Goal: Transaction & Acquisition: Download file/media

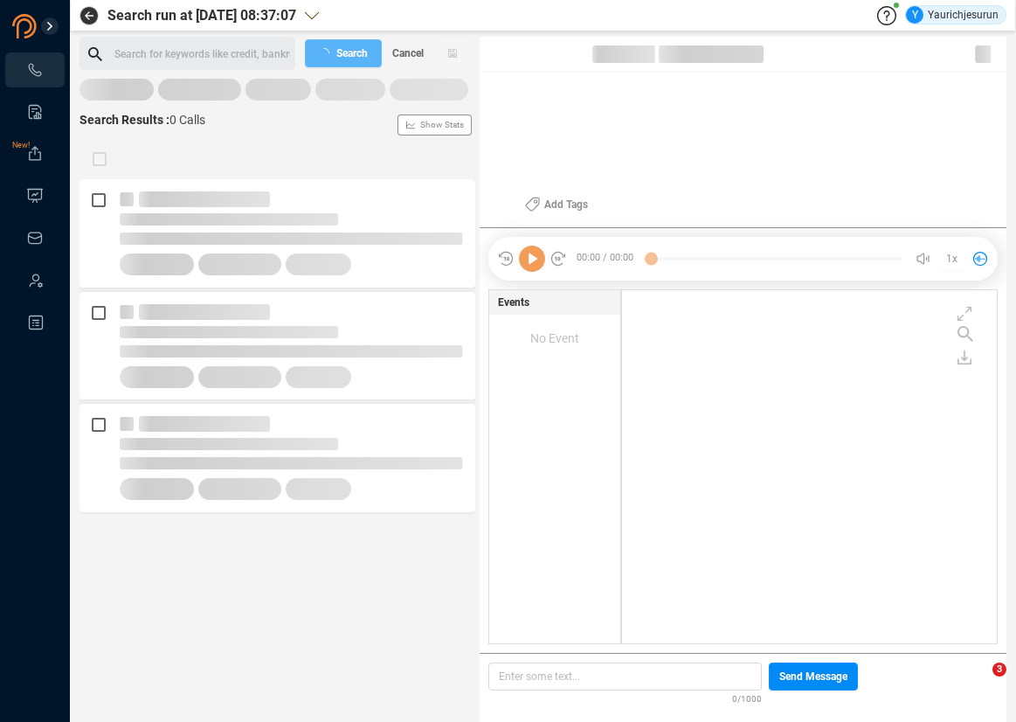
scroll to position [349, 365]
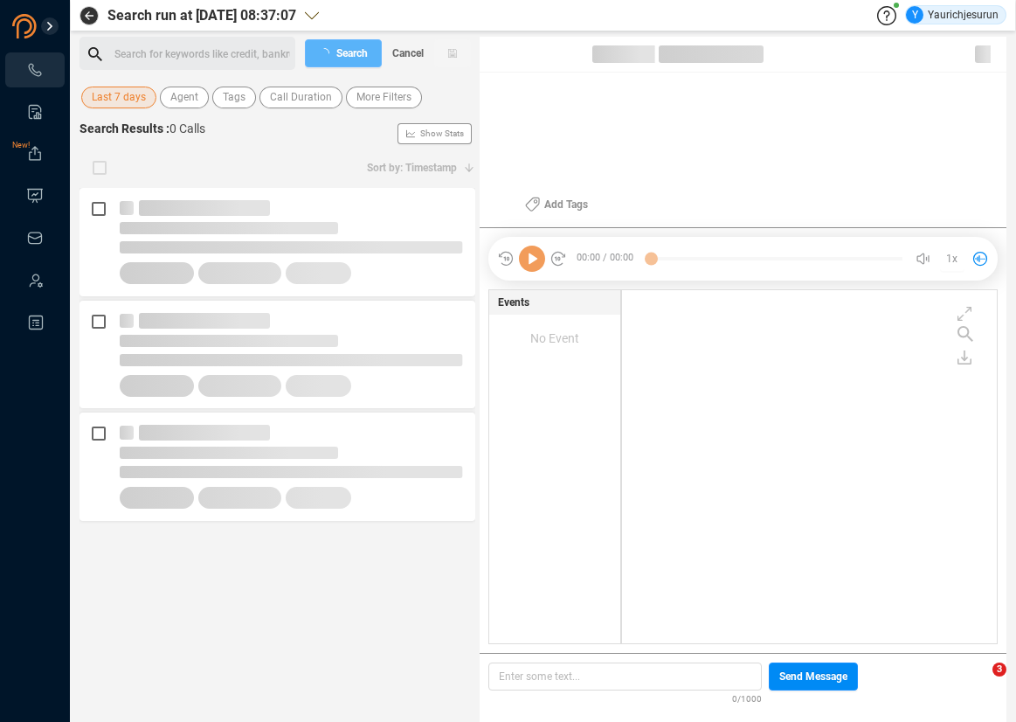
click at [126, 87] on span "Last 7 days" at bounding box center [119, 97] width 54 height 22
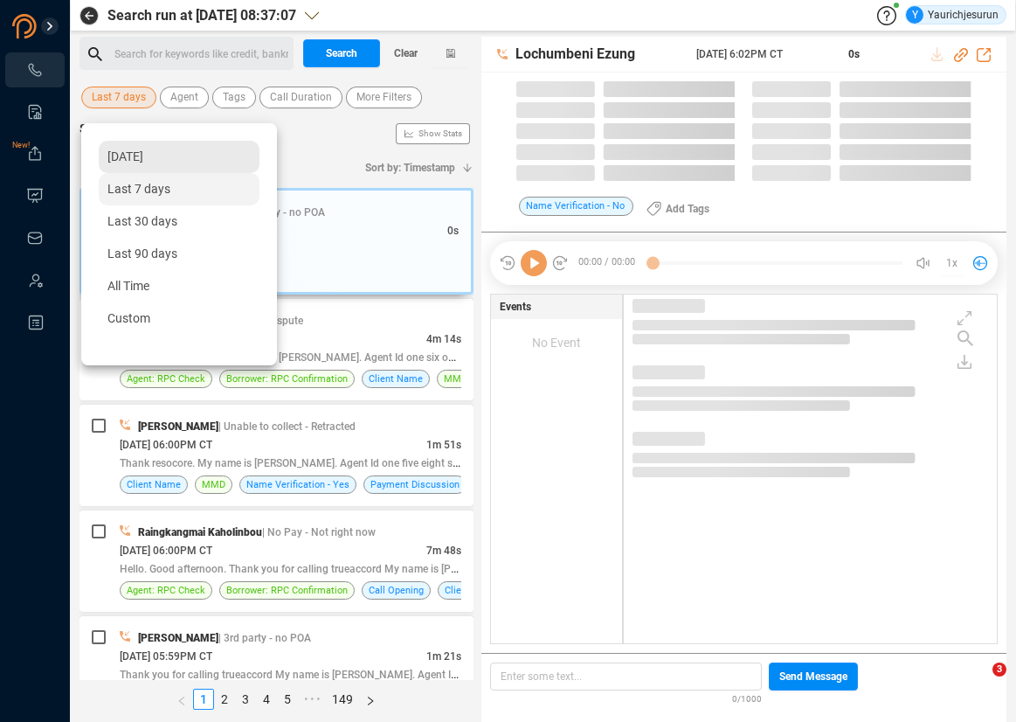
click at [136, 160] on span "[DATE]" at bounding box center [125, 156] width 36 height 14
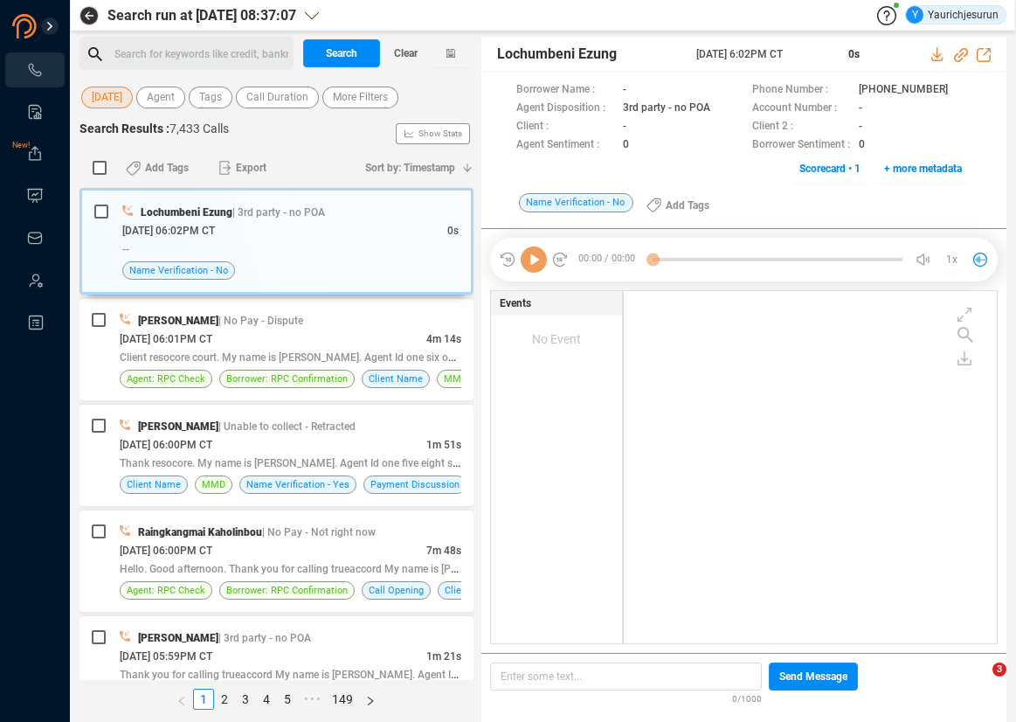
scroll to position [349, 364]
click at [372, 97] on span "More Filters" at bounding box center [360, 97] width 55 height 22
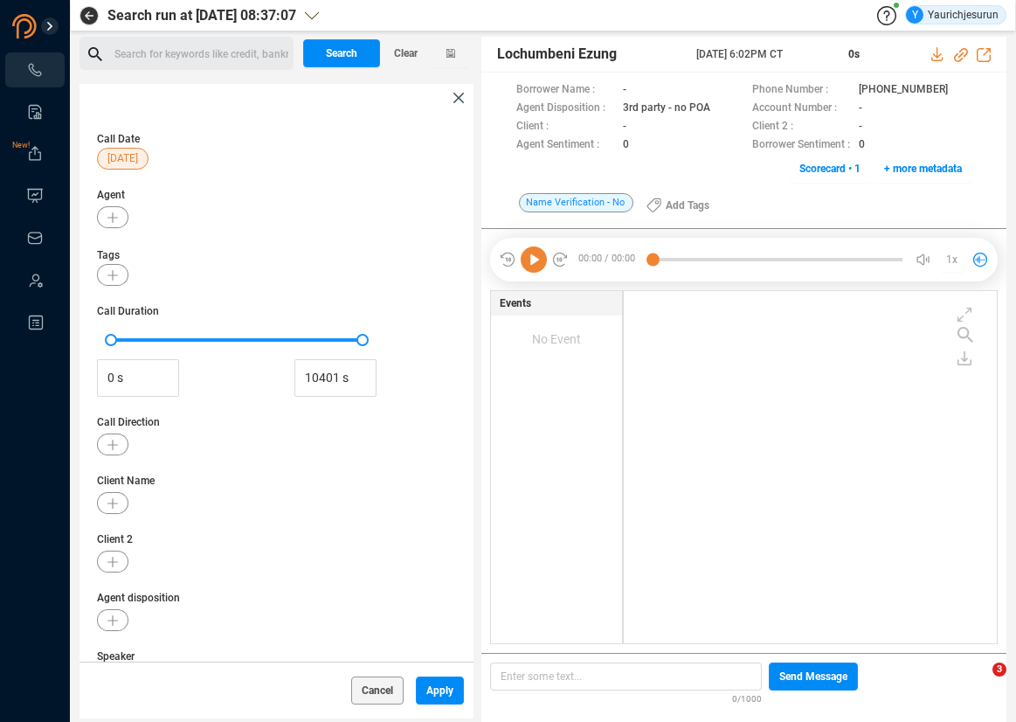
scroll to position [169, 0]
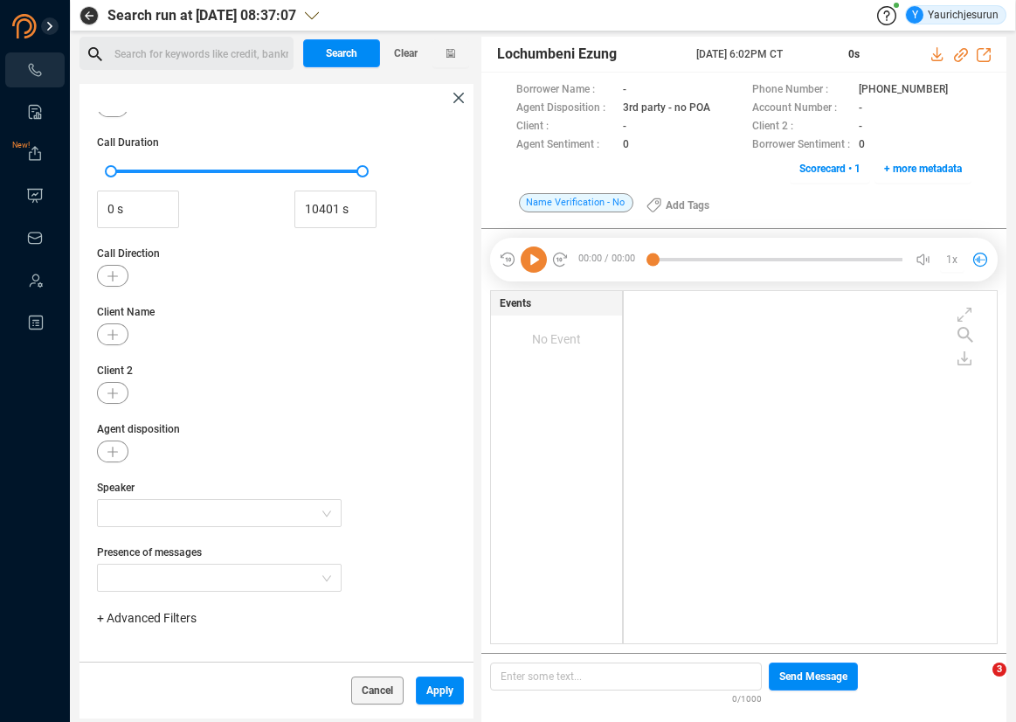
click at [181, 619] on span "+ Advanced Filters" at bounding box center [147, 618] width 100 height 14
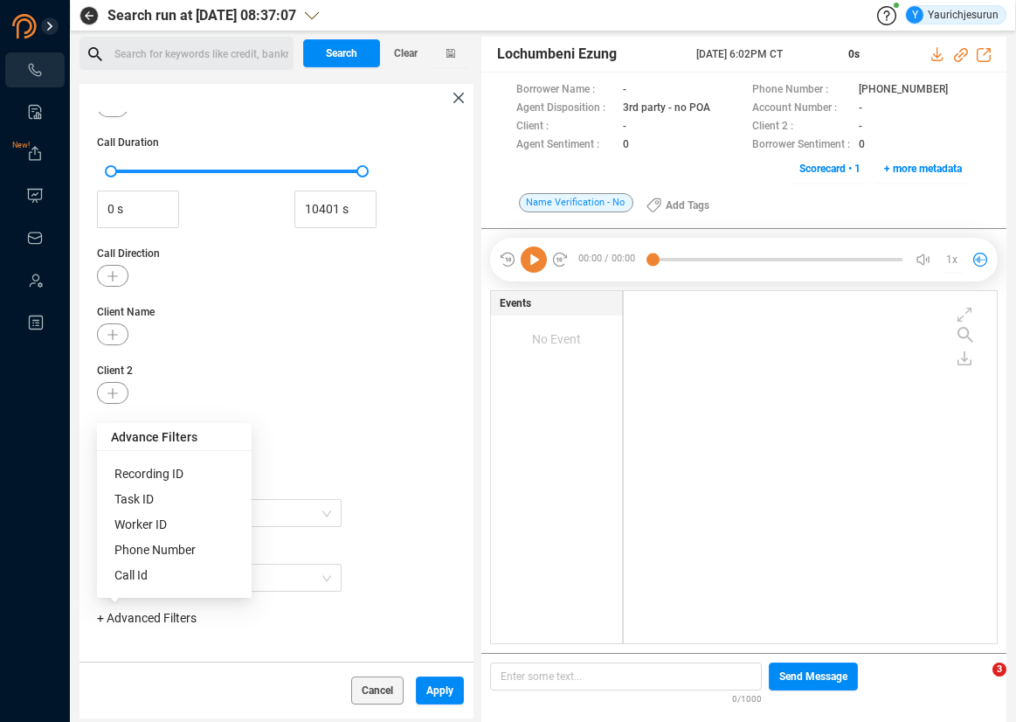
click at [180, 551] on span "Phone Number" at bounding box center [154, 550] width 81 height 14
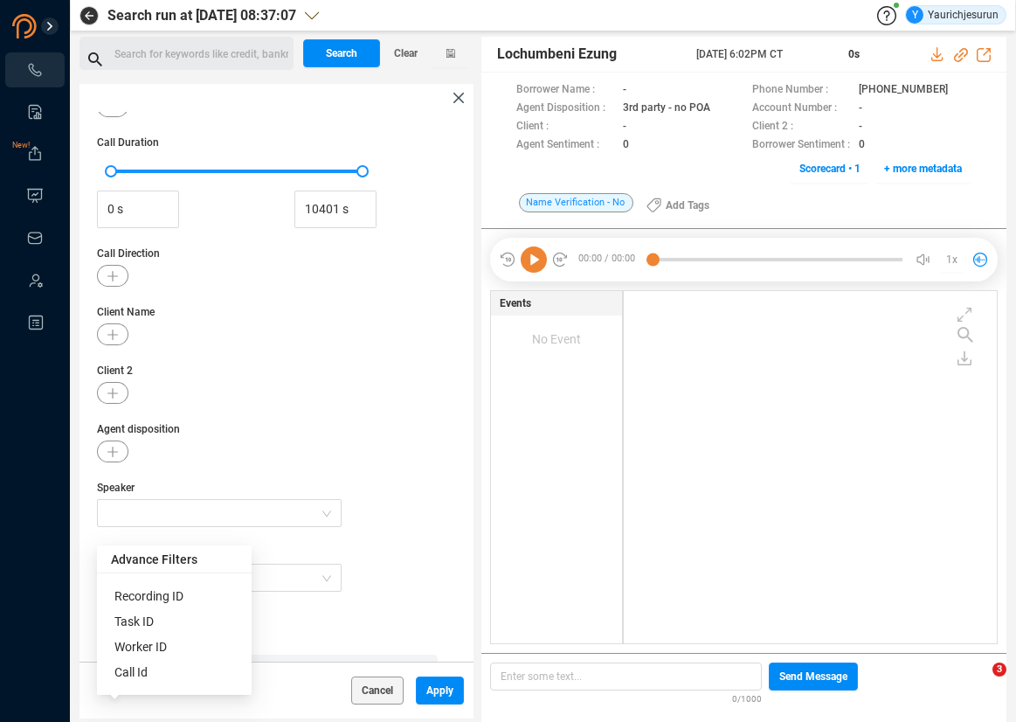
scroll to position [251, 0]
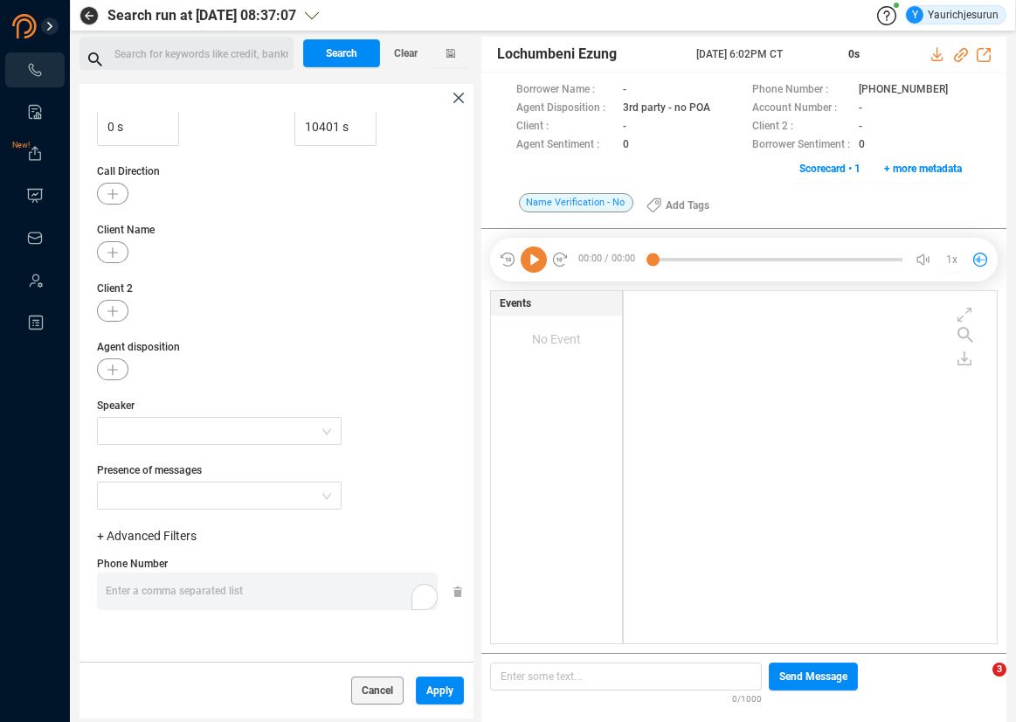
click at [325, 598] on div "Enter a comma separated list ﻿" at bounding box center [272, 591] width 332 height 38
click at [443, 706] on div "Cancel Apply" at bounding box center [281, 689] width 402 height 57
click at [439, 700] on span "Apply" at bounding box center [439, 690] width 27 height 28
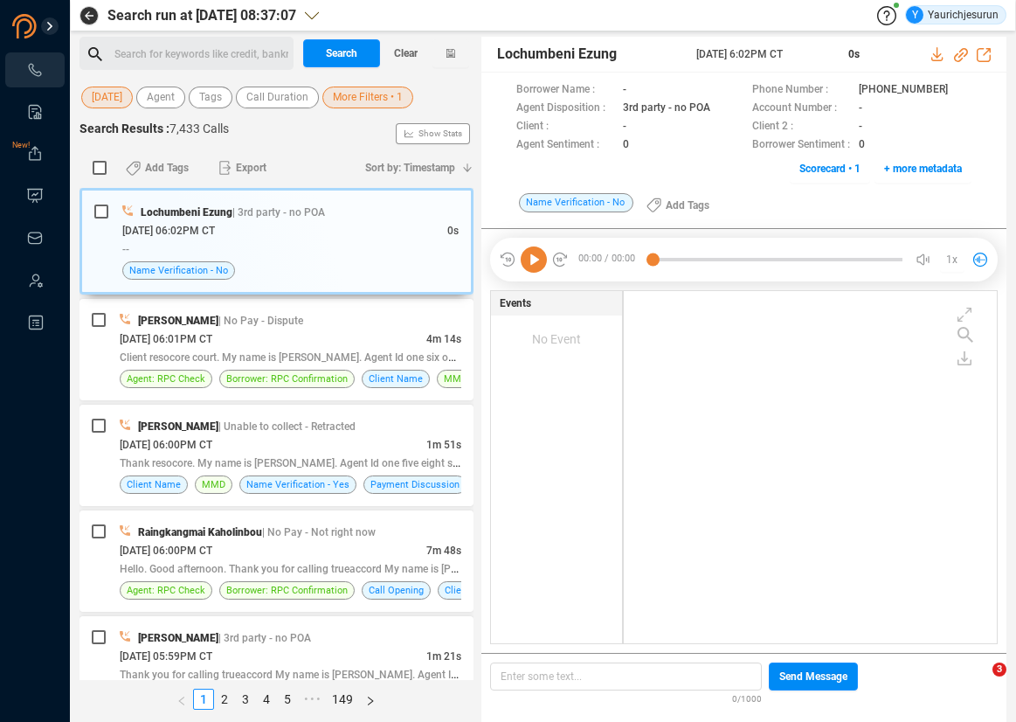
scroll to position [0, 0]
click at [367, 52] on button "Search" at bounding box center [341, 53] width 77 height 28
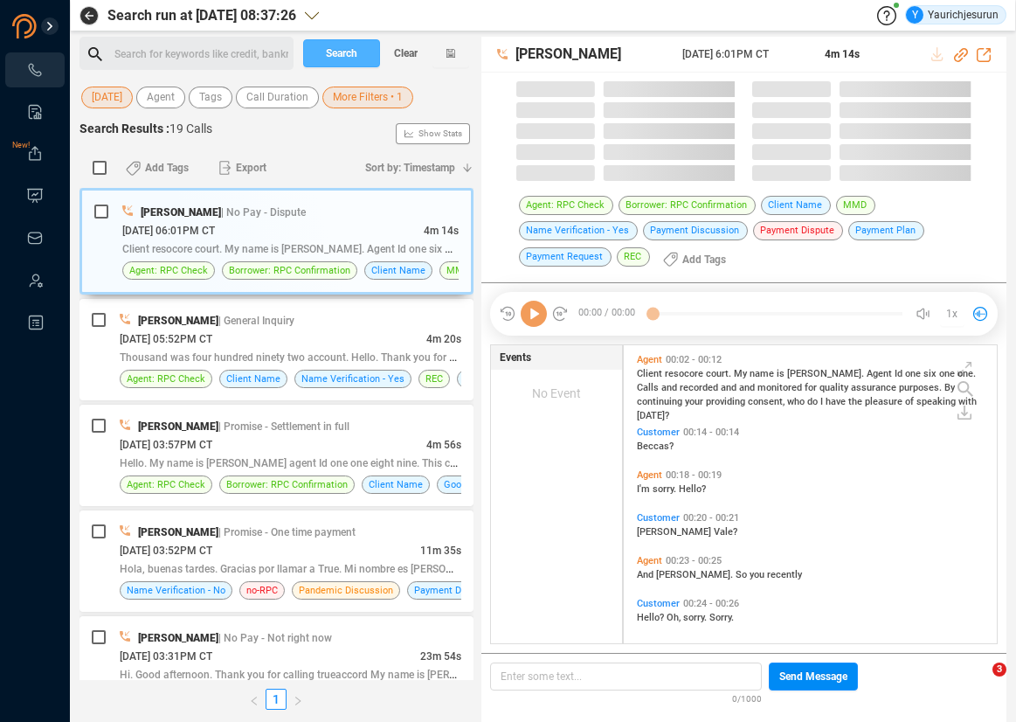
scroll to position [298, 364]
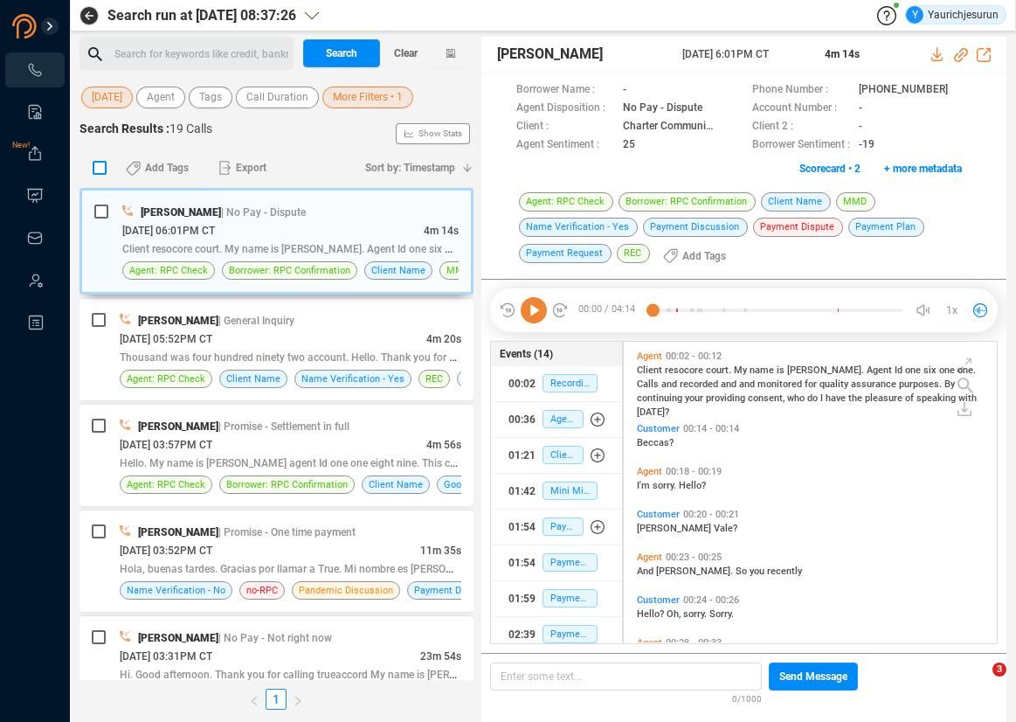
click at [96, 168] on input "checkbox" at bounding box center [100, 168] width 14 height 14
checkbox input "true"
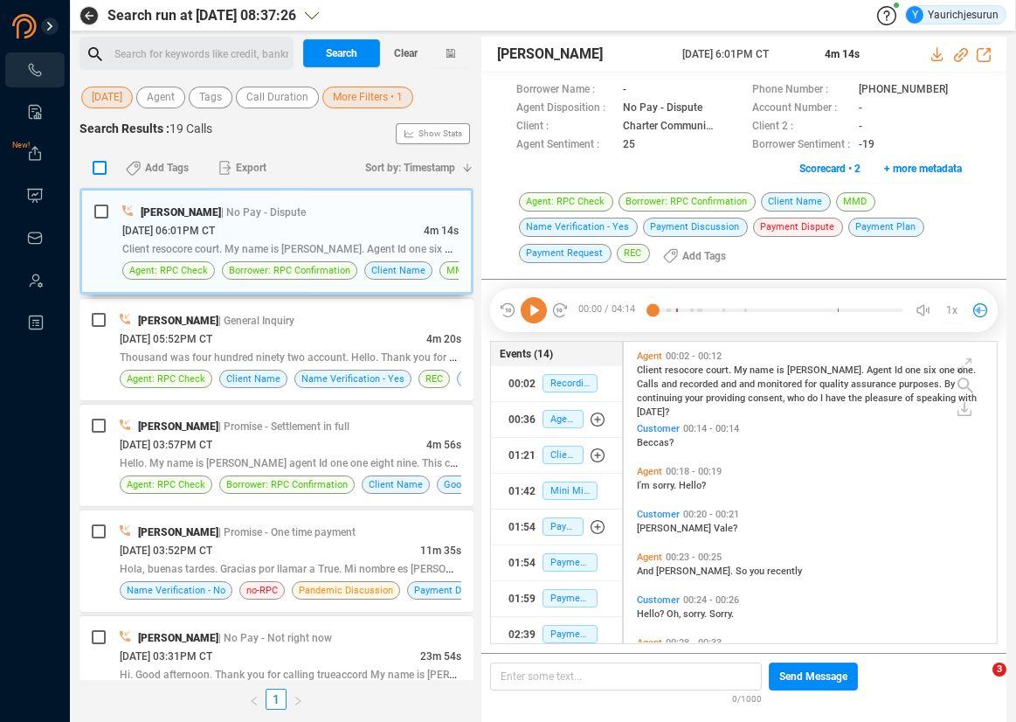
checkbox input "true"
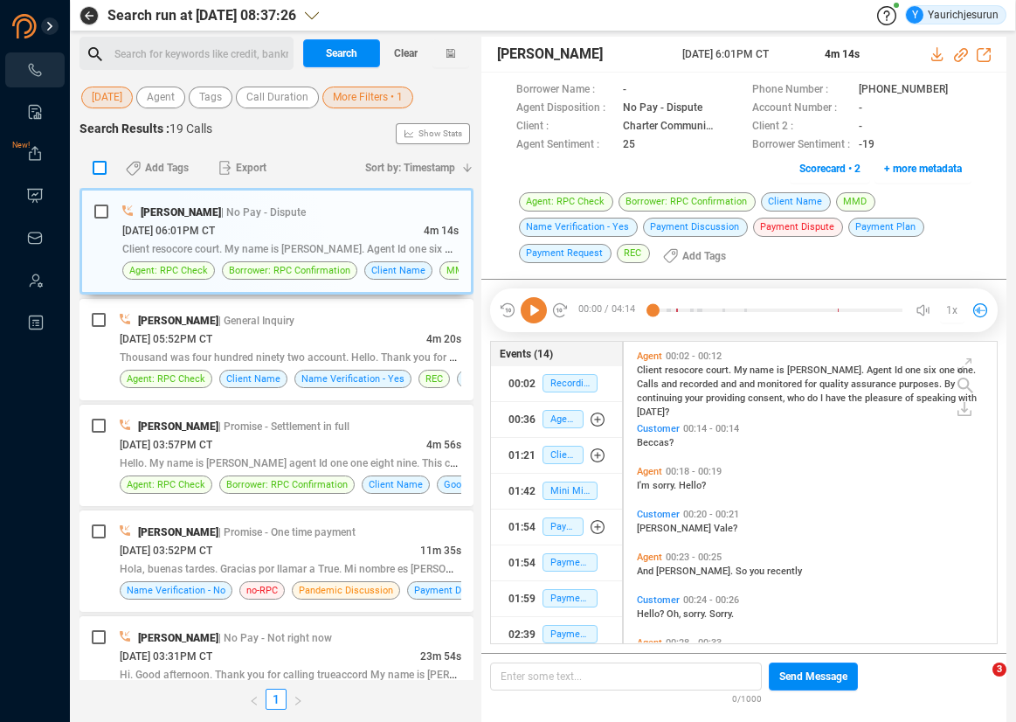
checkbox input "true"
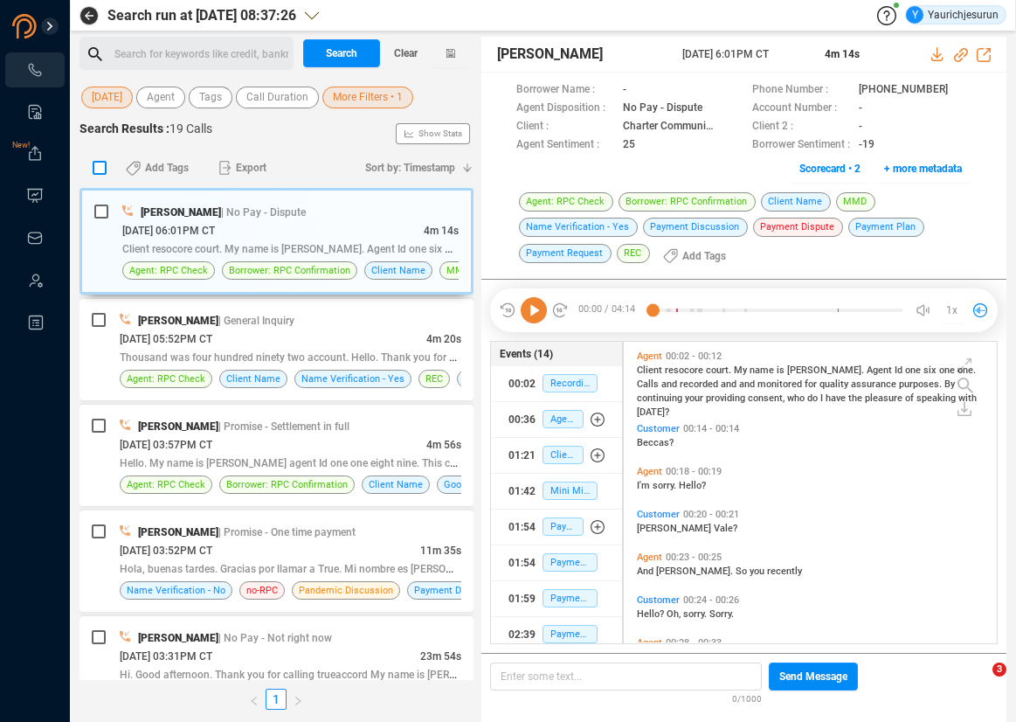
checkbox input "true"
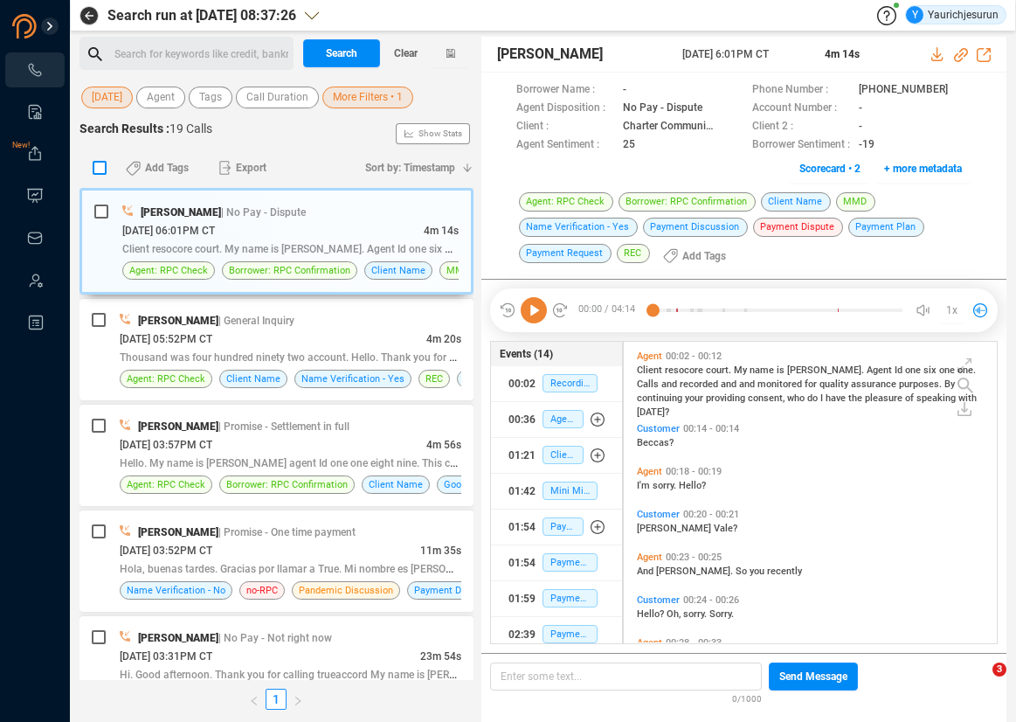
checkbox input "true"
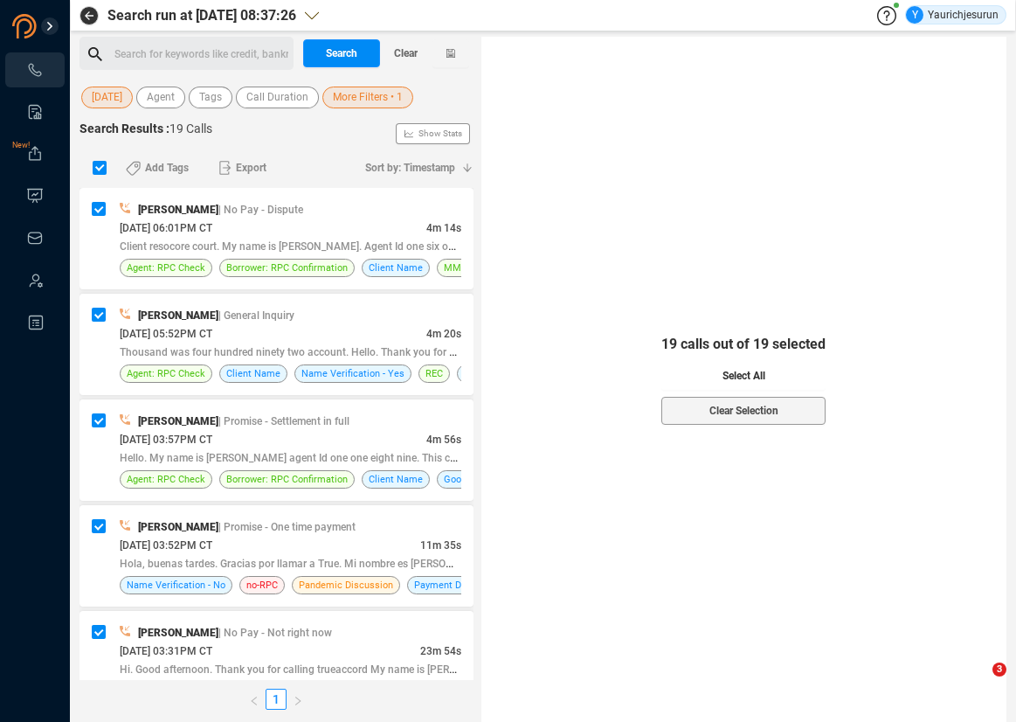
click at [723, 375] on span "Select All" at bounding box center [744, 376] width 43 height 28
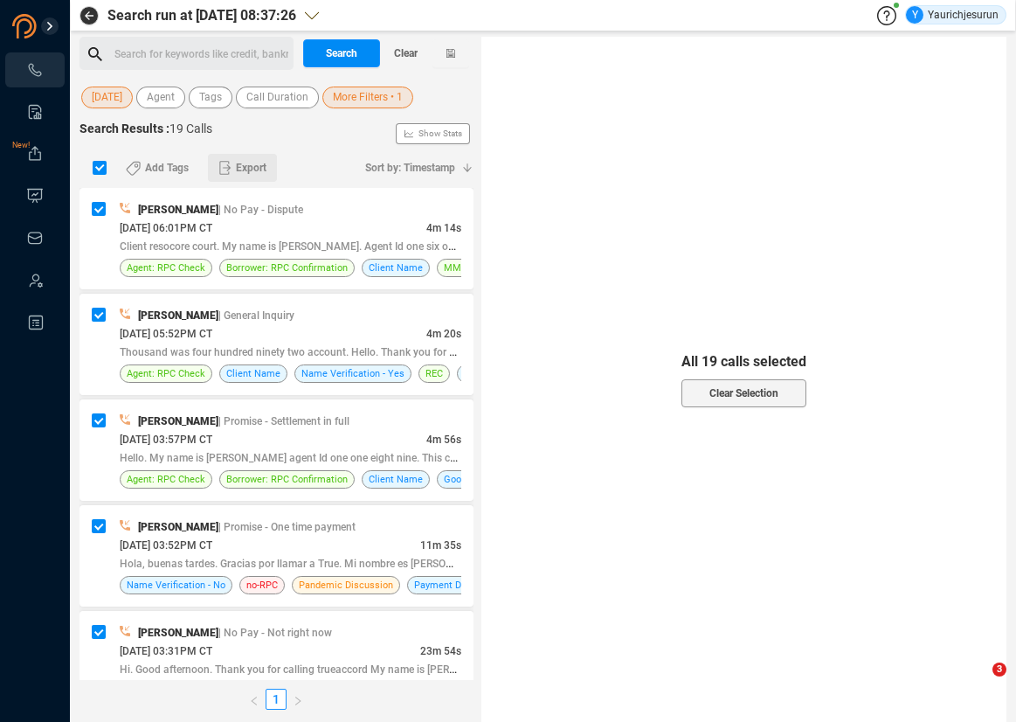
click at [233, 175] on button "Export" at bounding box center [242, 168] width 69 height 28
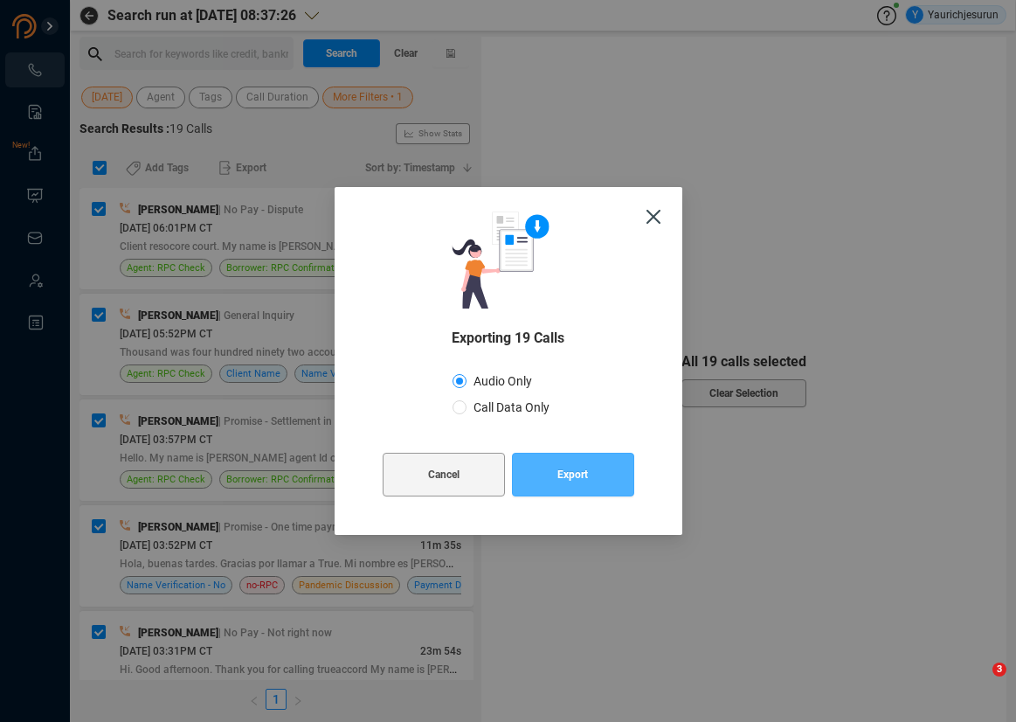
click at [527, 474] on button "Export" at bounding box center [573, 475] width 122 height 44
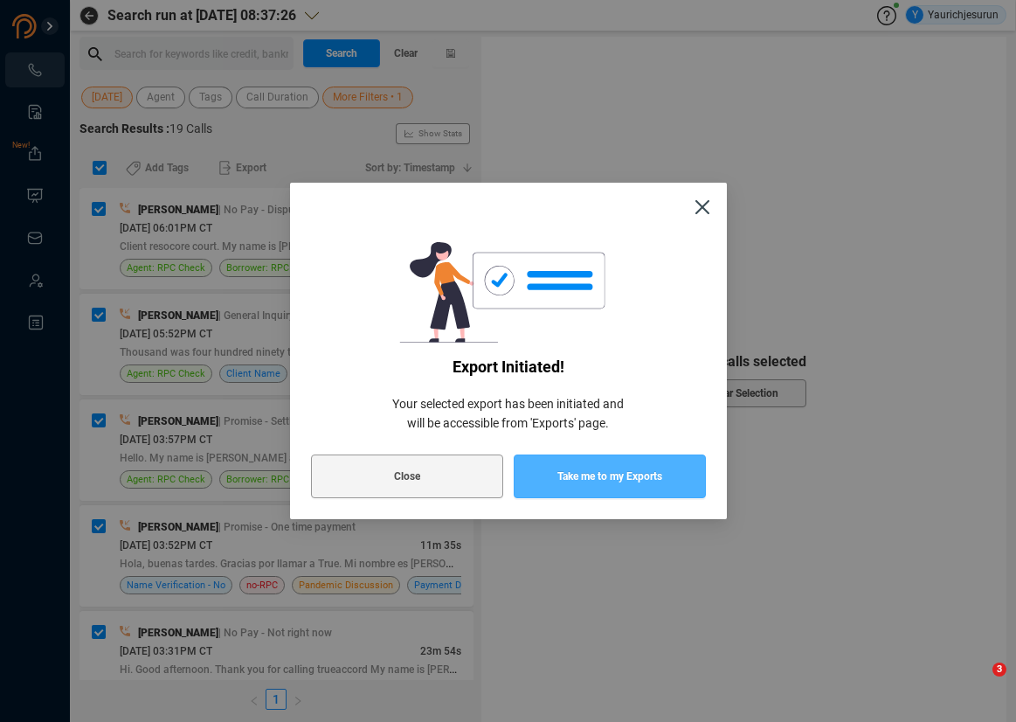
click at [527, 474] on button "Take me to my Exports" at bounding box center [610, 476] width 192 height 44
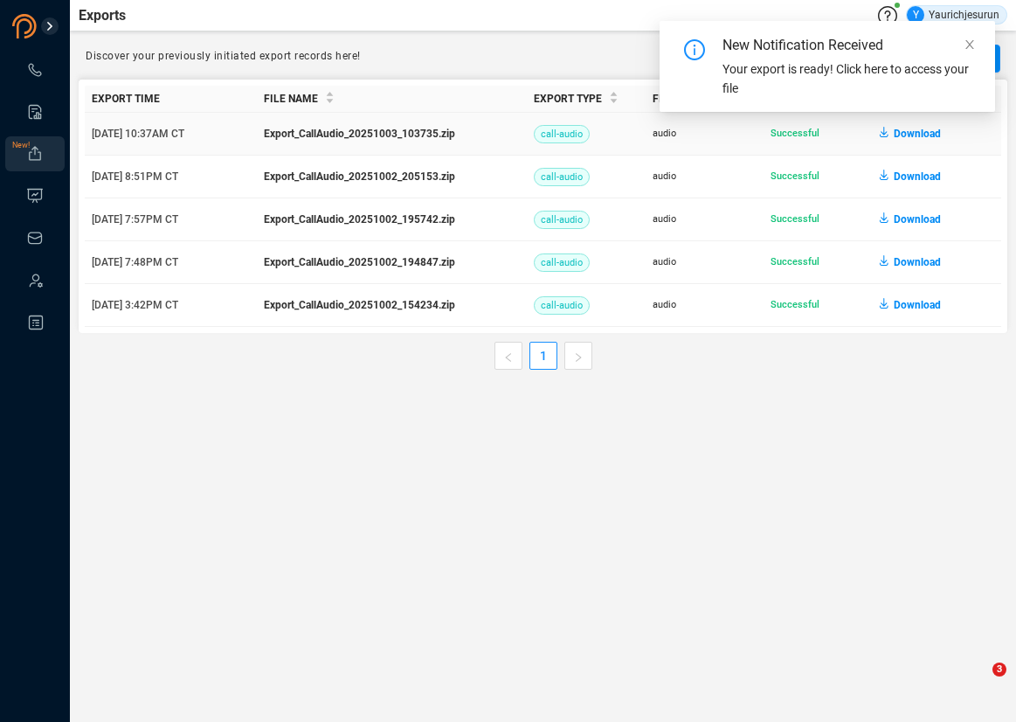
click at [904, 130] on span "Download" at bounding box center [917, 134] width 47 height 28
